Goal: Information Seeking & Learning: Learn about a topic

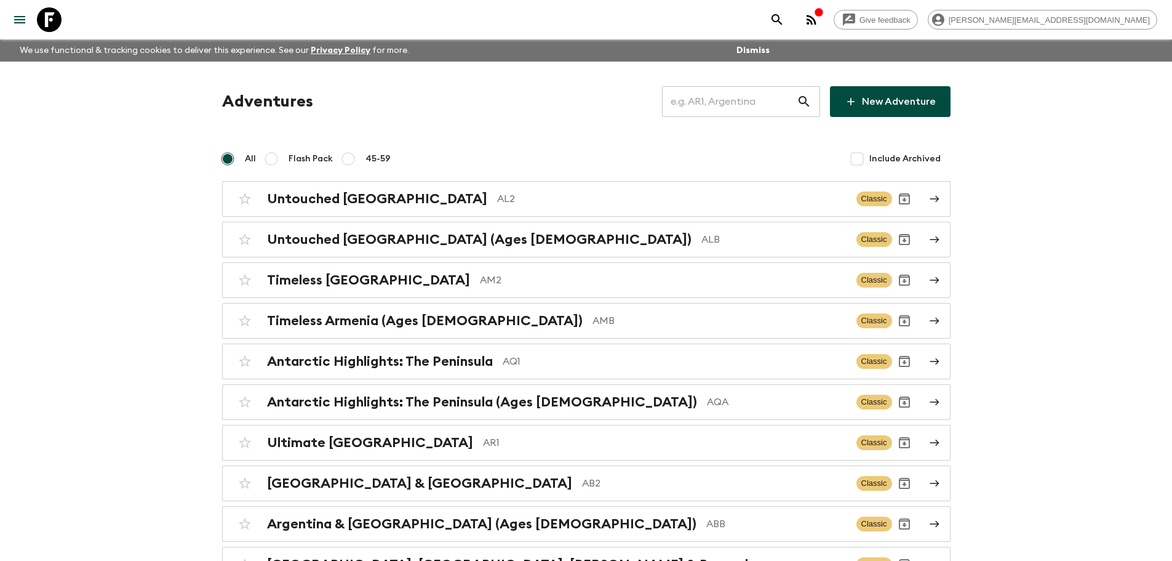
click at [723, 103] on input "text" at bounding box center [729, 101] width 135 height 34
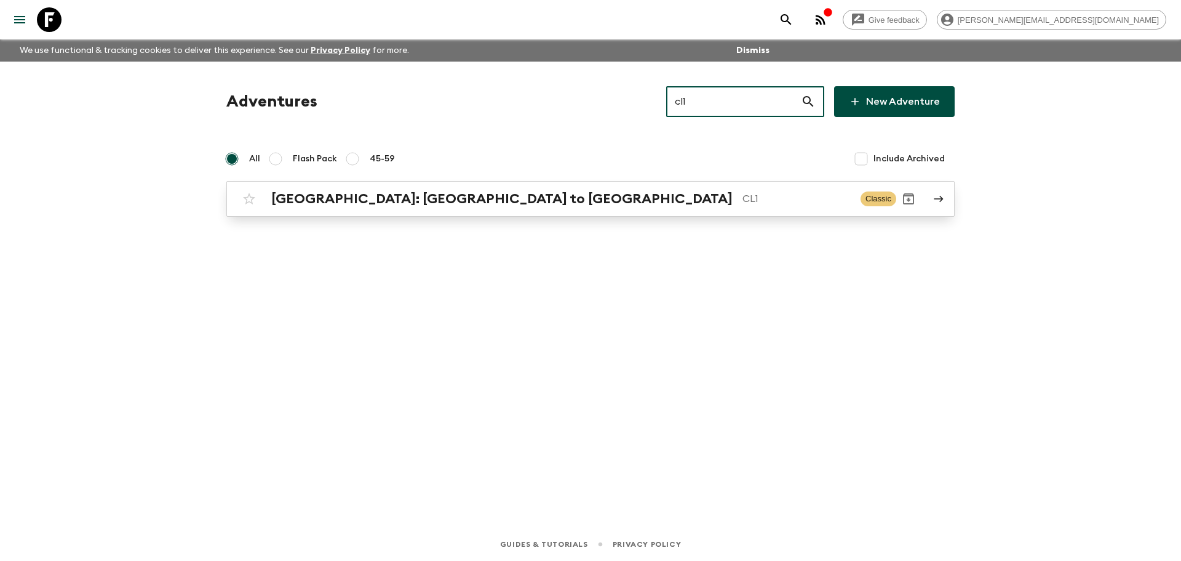
type input "cl1"
click at [743, 192] on p "CL1" at bounding box center [797, 198] width 108 height 15
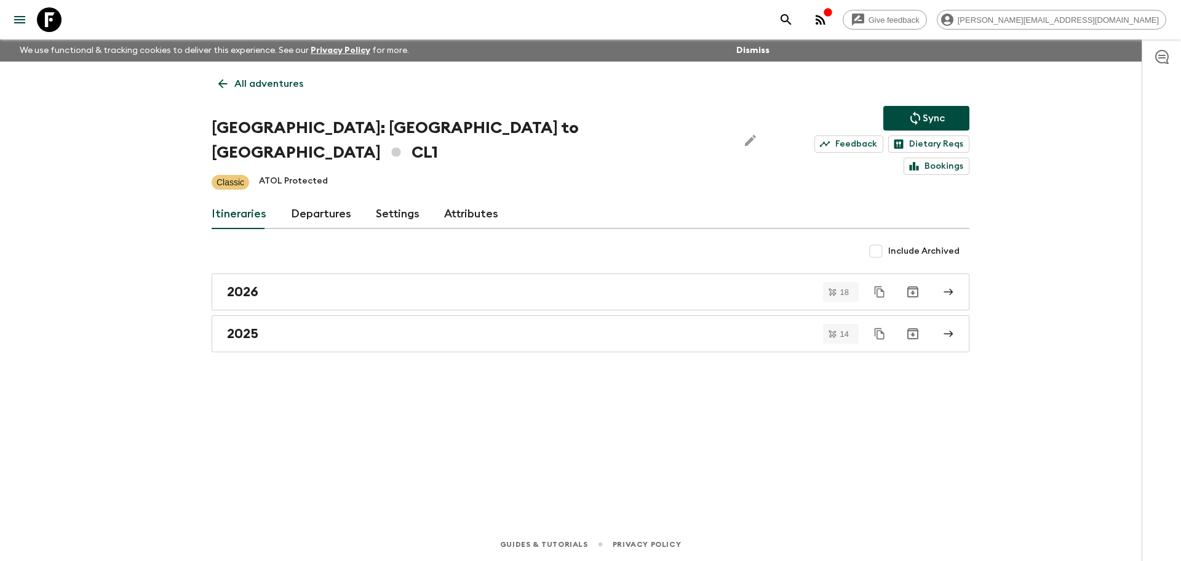
click at [320, 199] on link "Departures" at bounding box center [321, 214] width 60 height 30
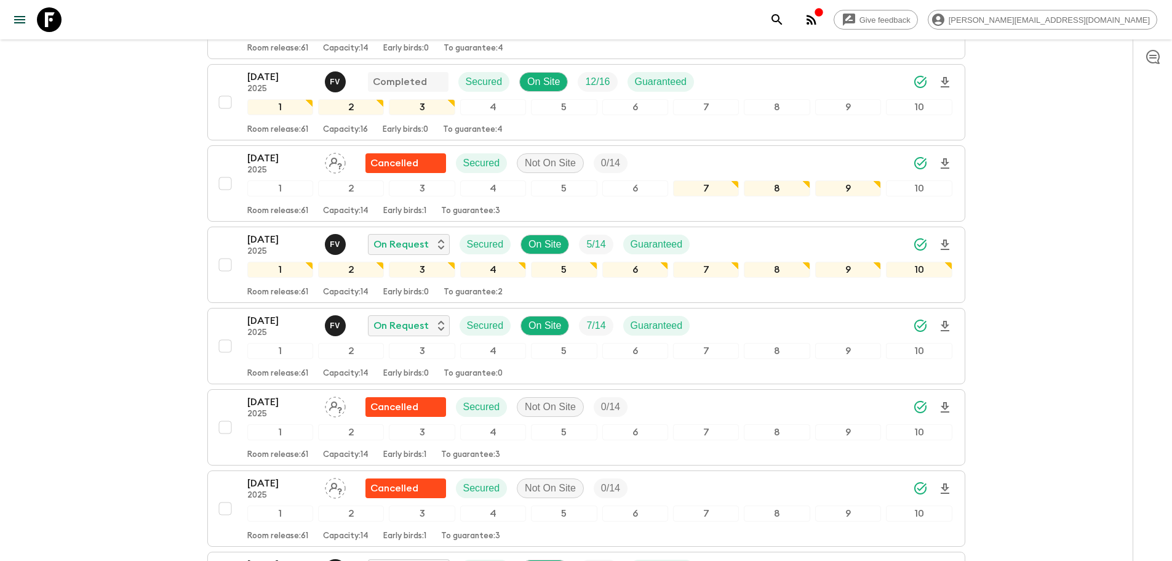
scroll to position [2282, 0]
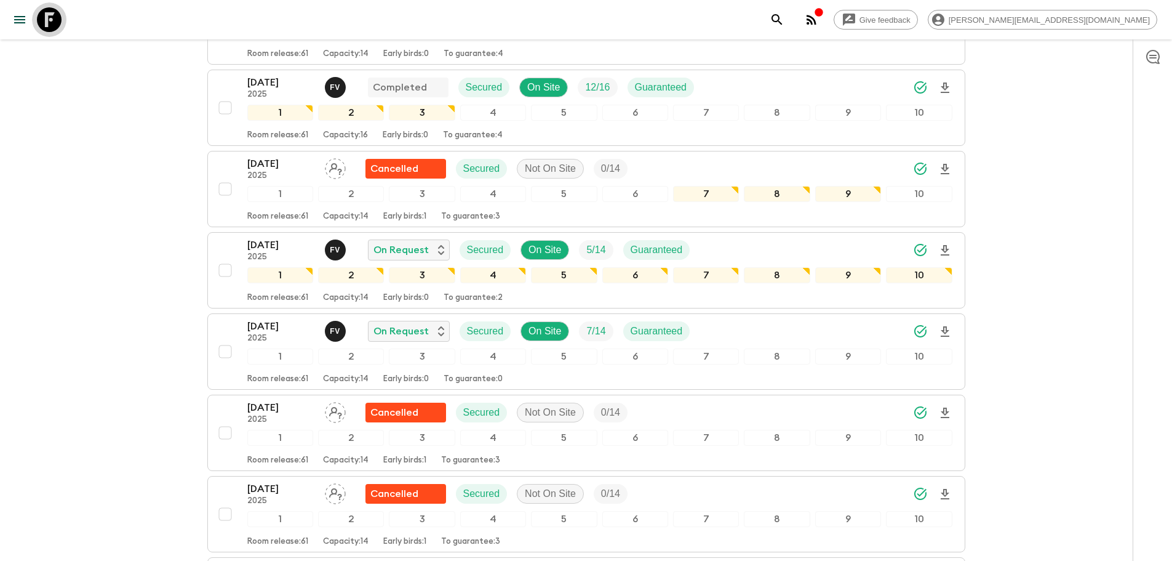
click at [44, 12] on icon at bounding box center [49, 19] width 25 height 25
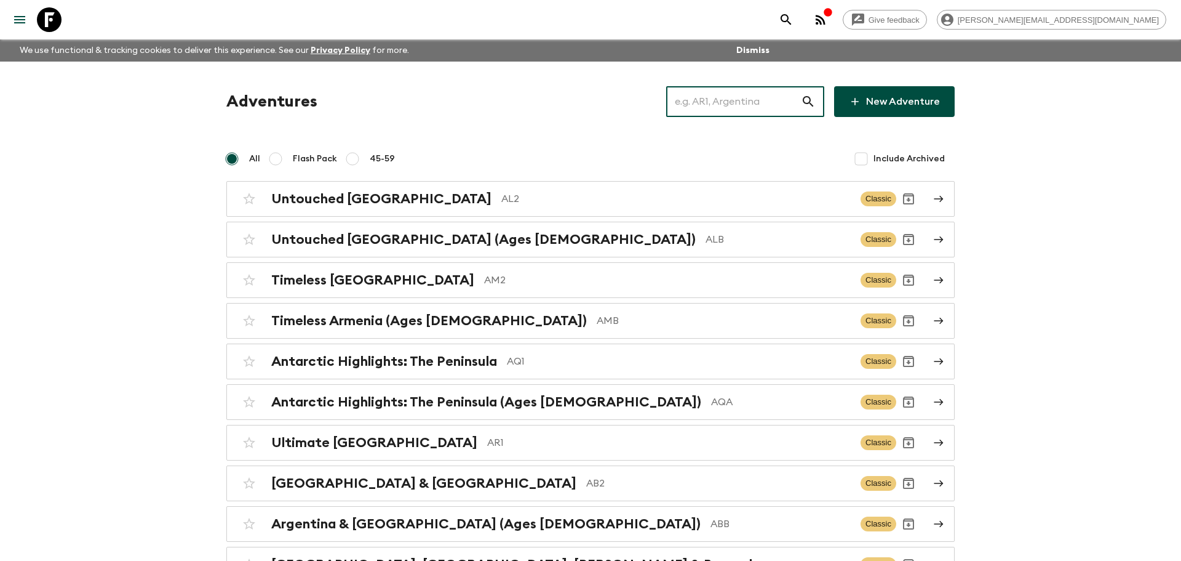
click at [760, 97] on input "text" at bounding box center [733, 101] width 135 height 34
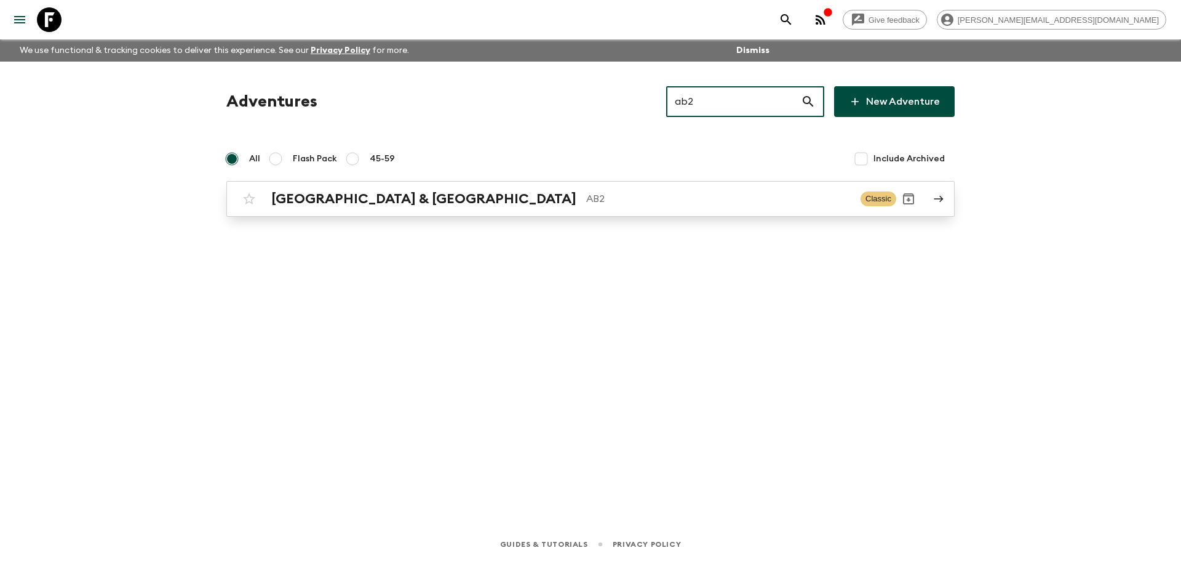
type input "ab2"
click at [586, 196] on p "AB2" at bounding box center [718, 198] width 265 height 15
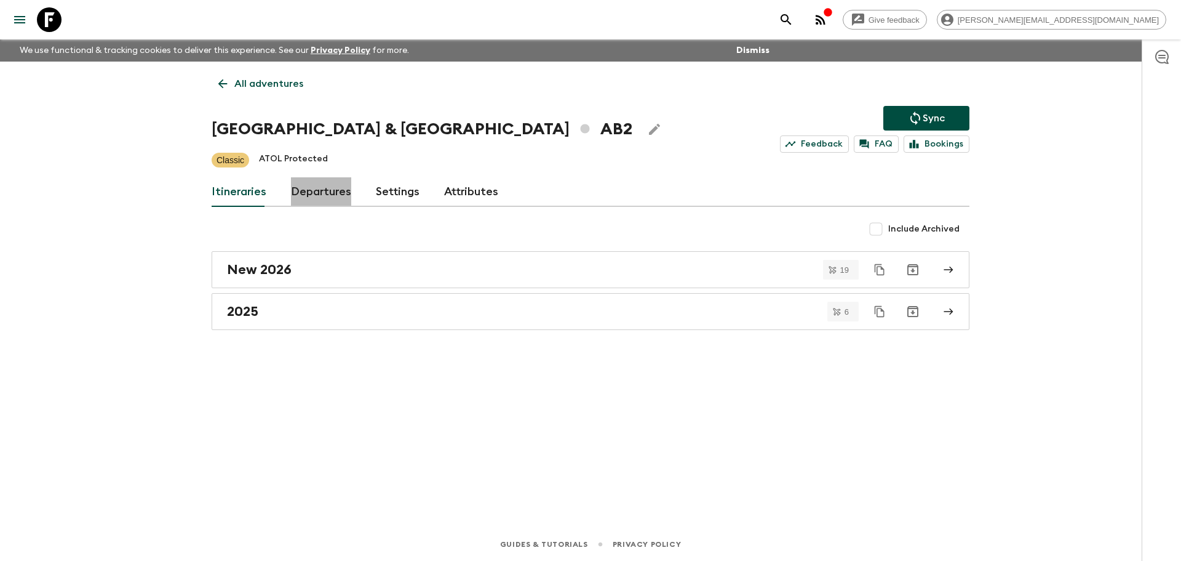
click at [316, 186] on link "Departures" at bounding box center [321, 192] width 60 height 30
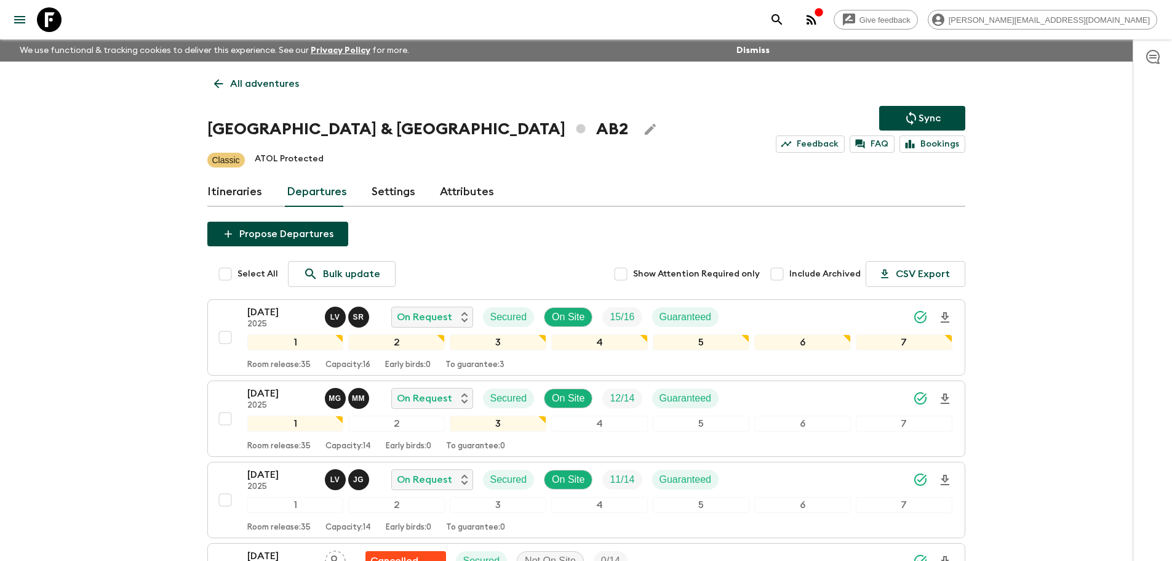
drag, startPoint x: 41, startPoint y: 24, endPoint x: 71, endPoint y: 26, distance: 30.3
click at [42, 24] on icon at bounding box center [49, 19] width 25 height 25
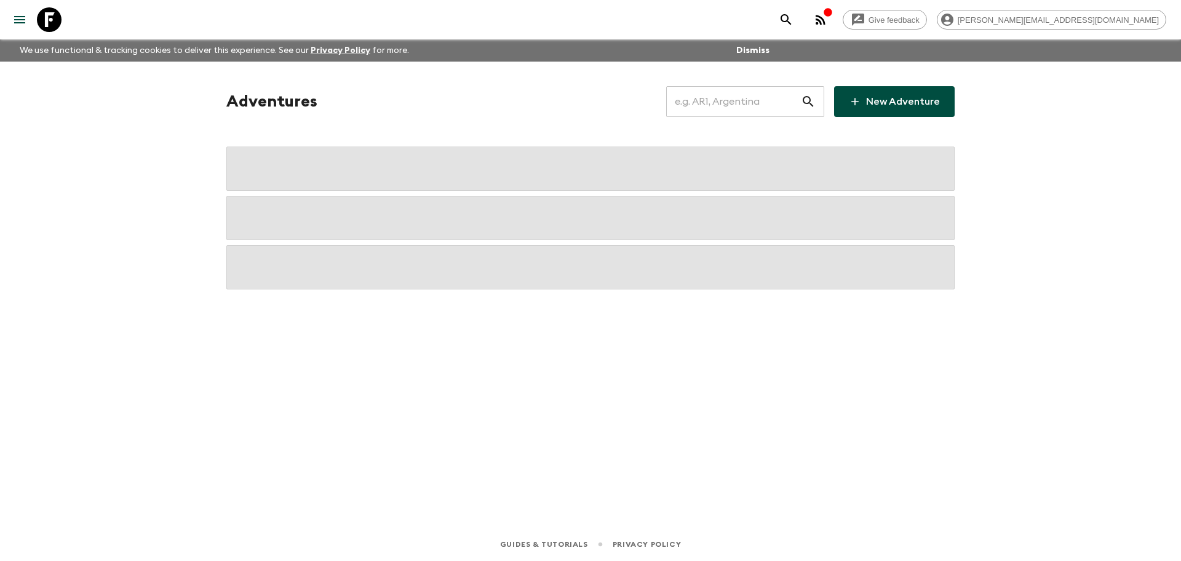
click at [733, 110] on input "text" at bounding box center [733, 101] width 135 height 34
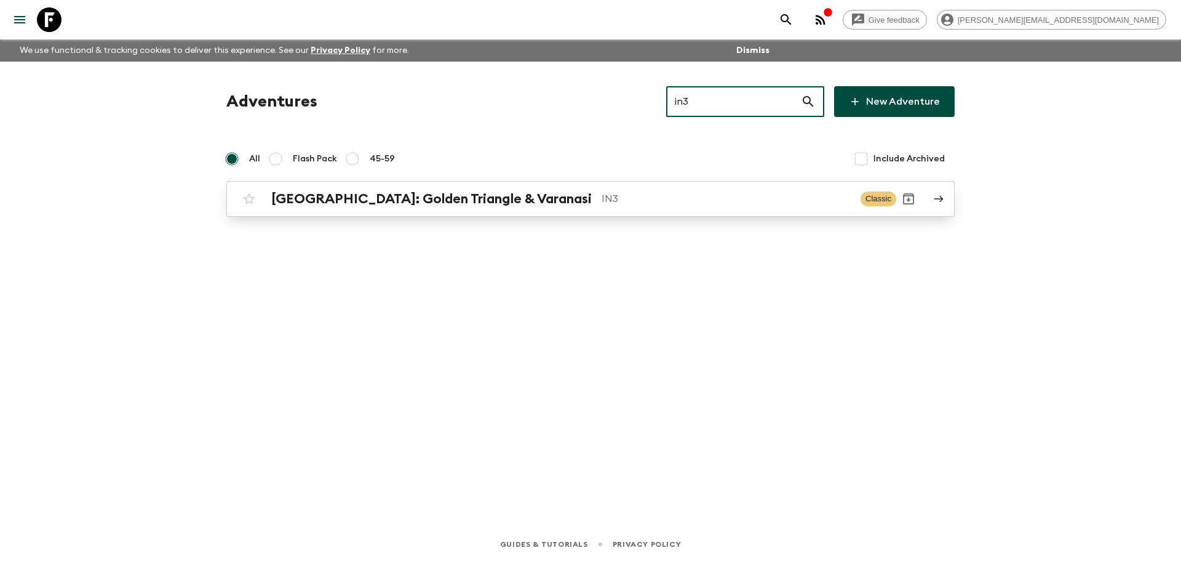
type input "in3"
click at [651, 205] on p "IN3" at bounding box center [726, 198] width 249 height 15
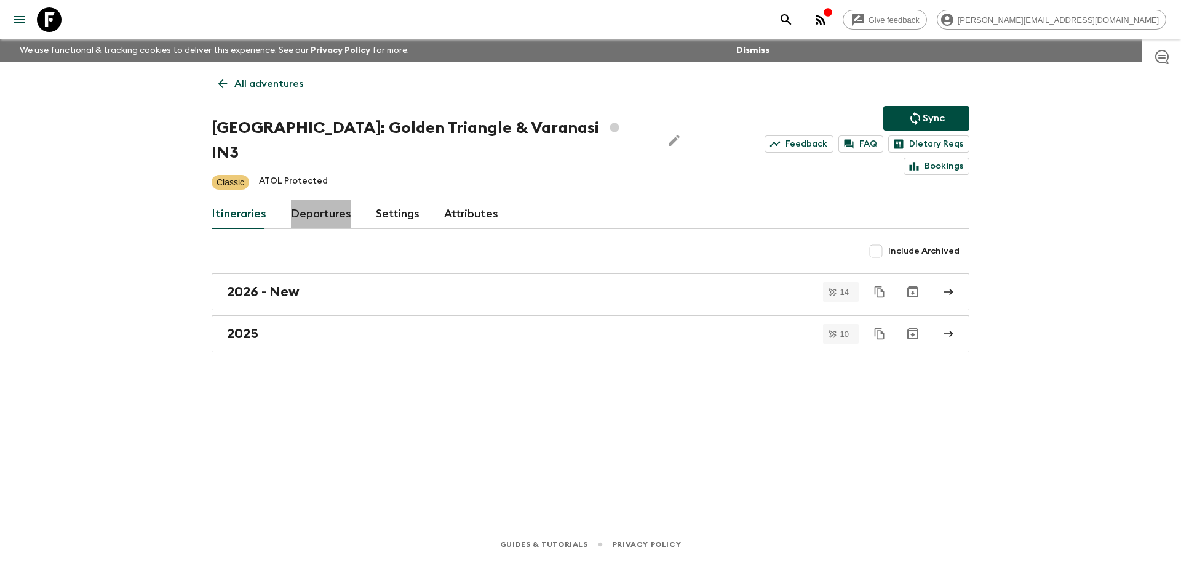
click at [332, 199] on link "Departures" at bounding box center [321, 214] width 60 height 30
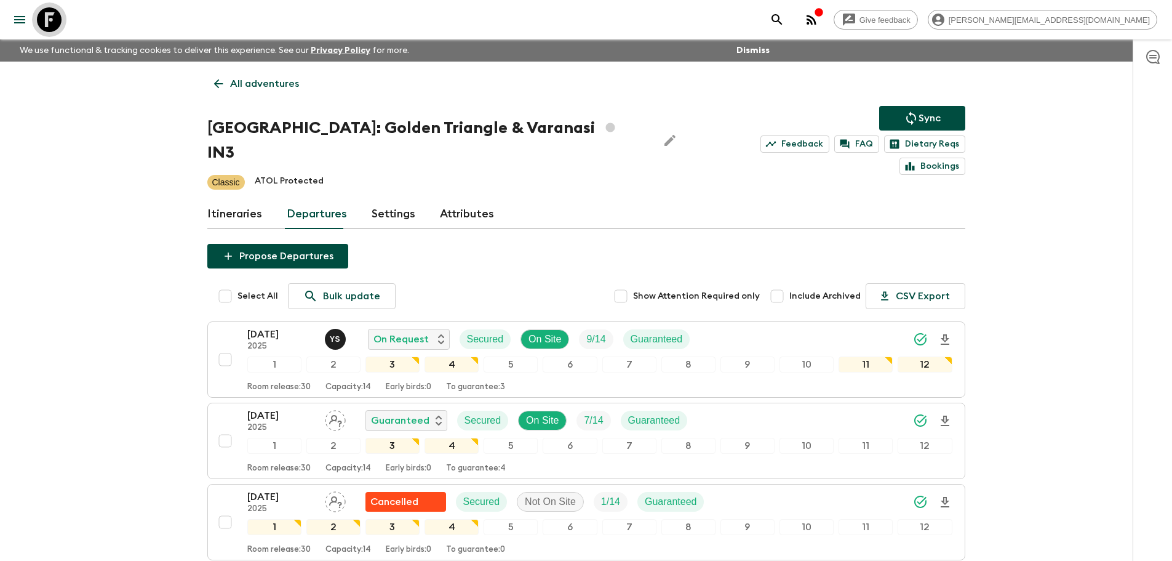
click at [50, 18] on icon at bounding box center [49, 19] width 25 height 25
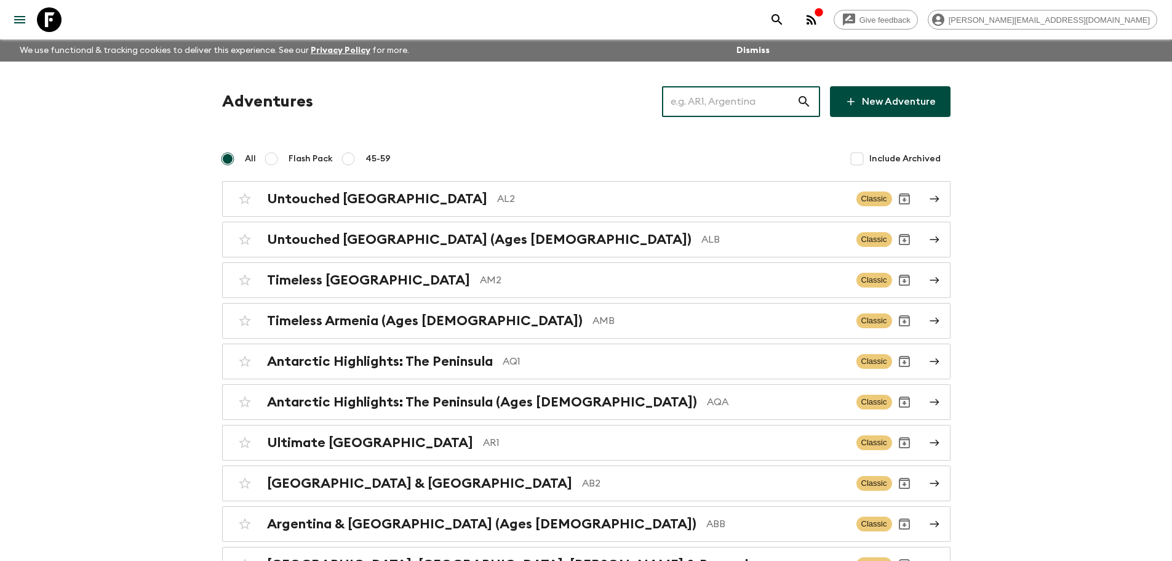
click at [796, 100] on input "text" at bounding box center [729, 101] width 135 height 34
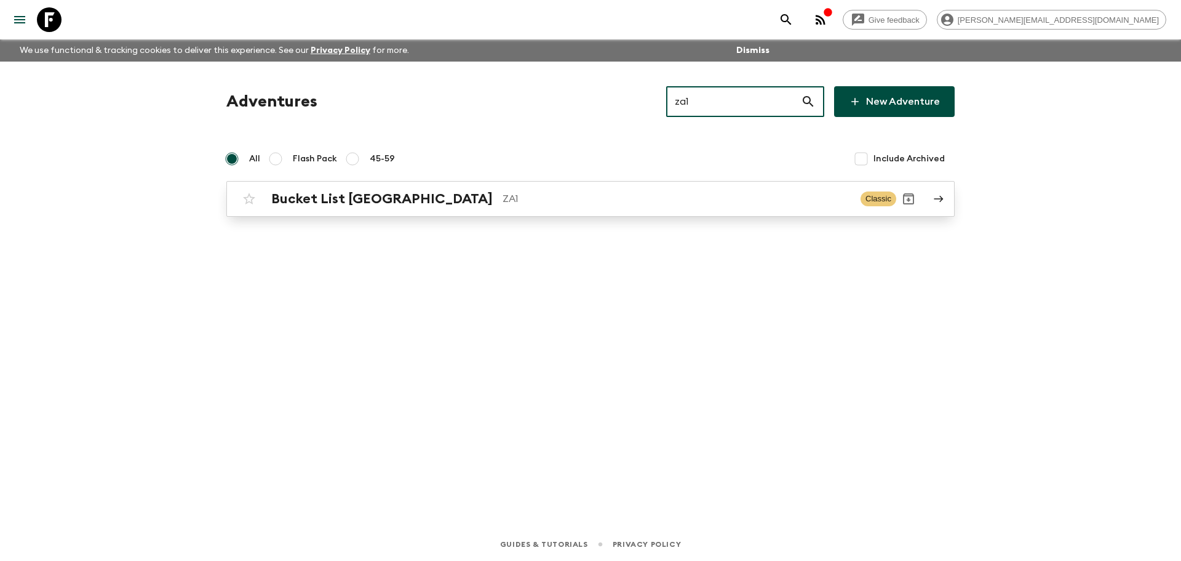
type input "za1"
click at [601, 200] on p "ZA1" at bounding box center [677, 198] width 348 height 15
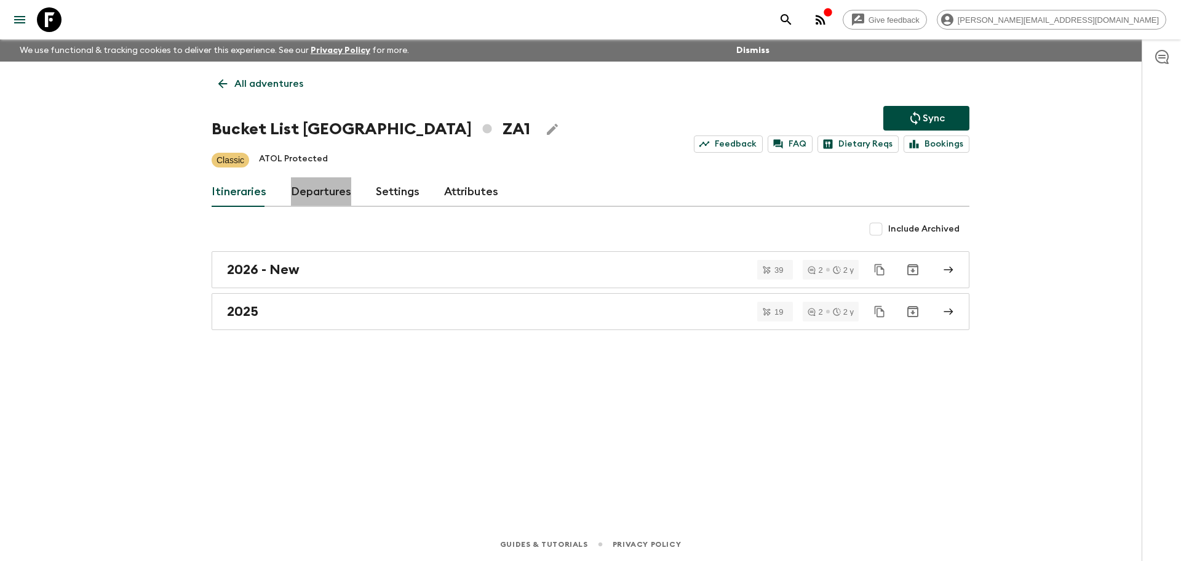
click at [326, 193] on link "Departures" at bounding box center [321, 192] width 60 height 30
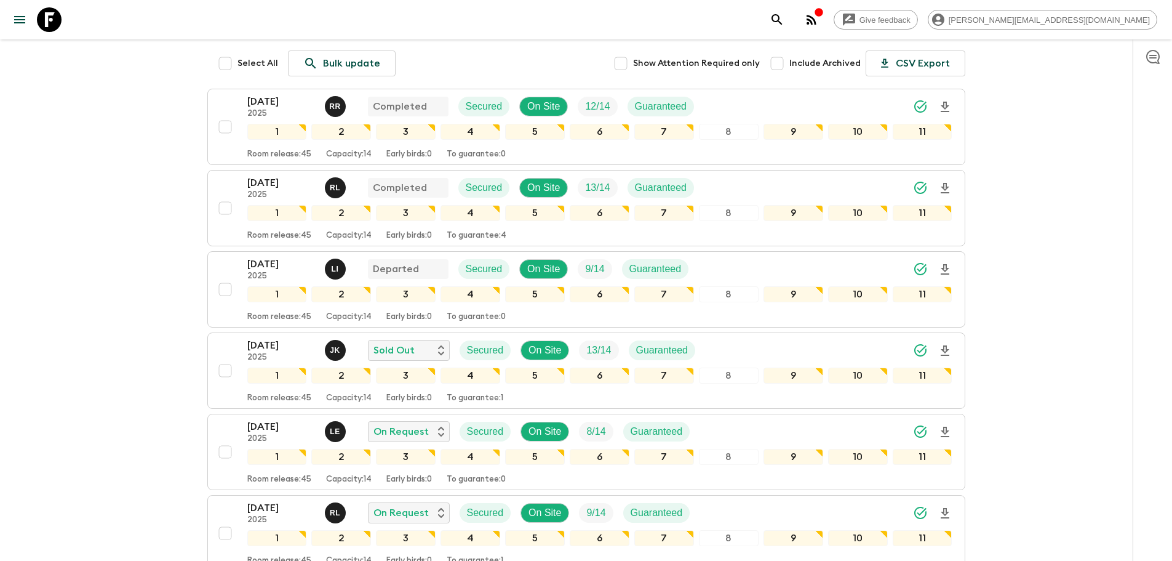
scroll to position [257, 0]
